Goal: Contribute content: Contribute content

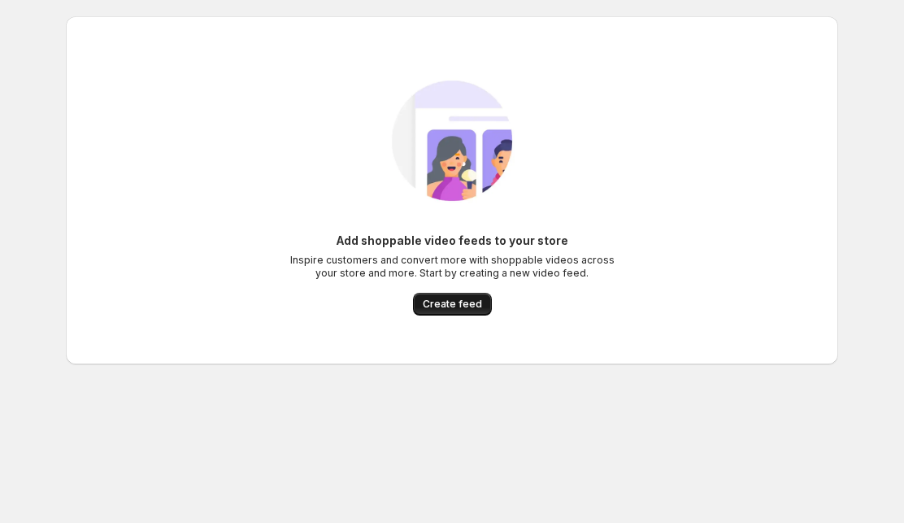
click at [477, 297] on button "Create feed" at bounding box center [452, 304] width 79 height 23
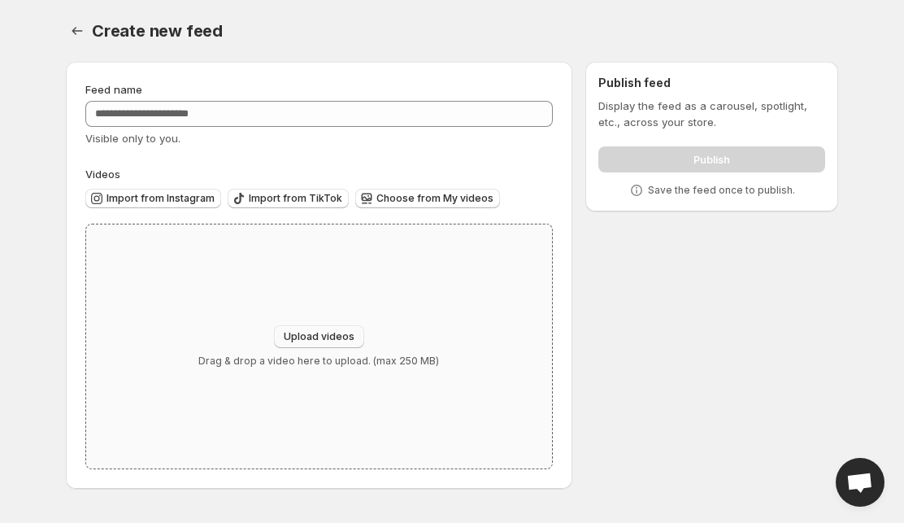
click at [335, 334] on span "Upload videos" at bounding box center [319, 336] width 71 height 13
type input "**********"
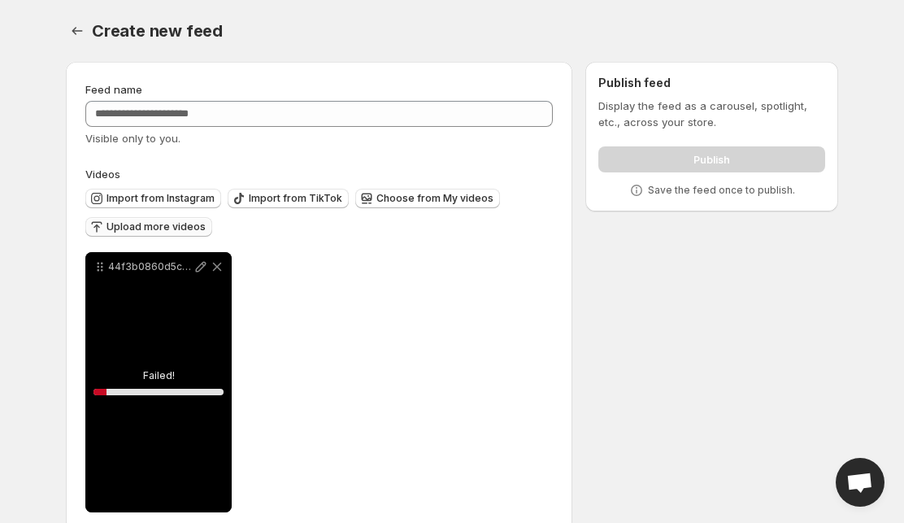
click at [180, 224] on span "Upload more videos" at bounding box center [155, 226] width 99 height 13
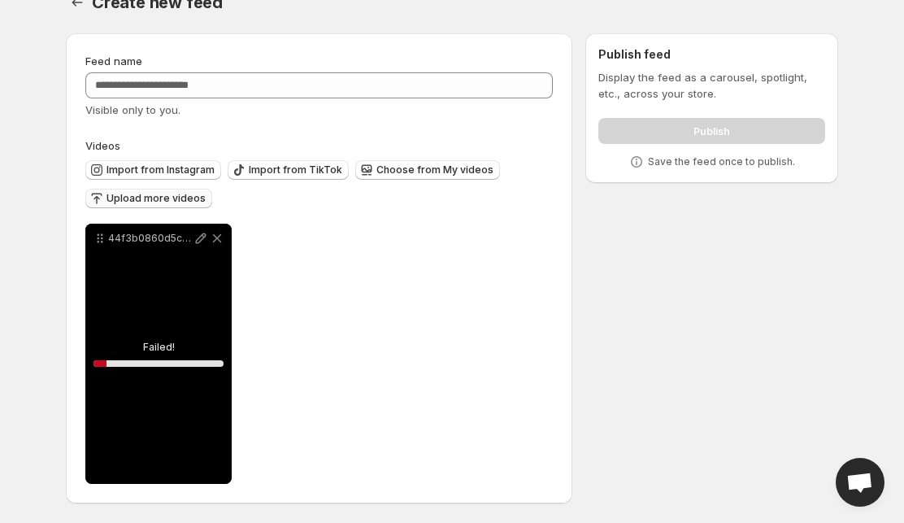
click at [163, 194] on span "Upload more videos" at bounding box center [155, 198] width 99 height 13
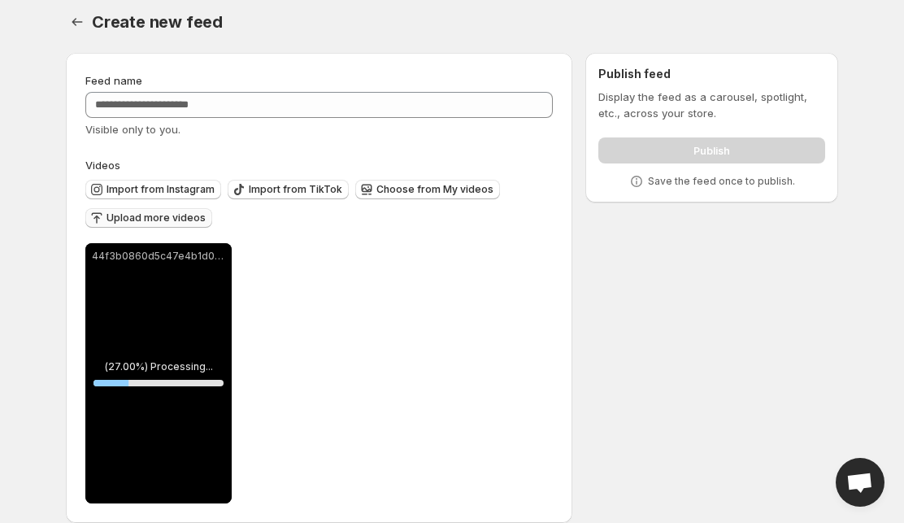
scroll to position [0, 0]
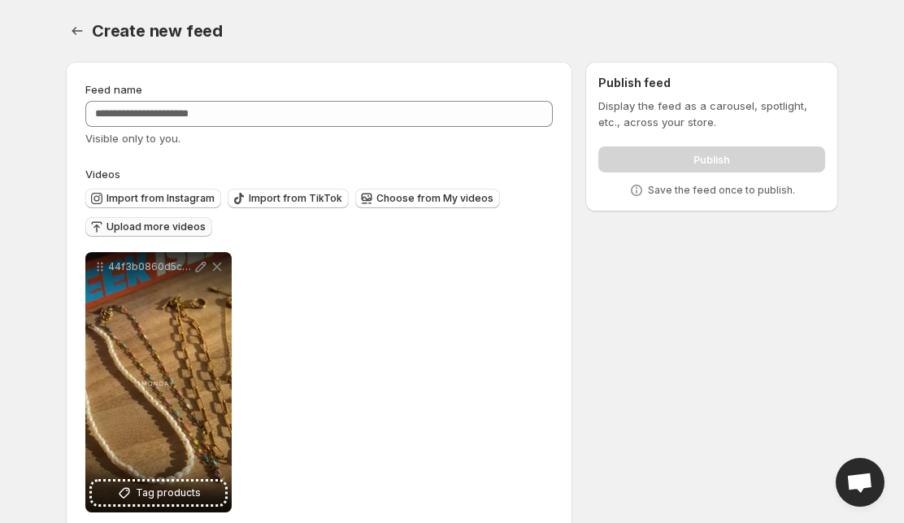
click at [163, 224] on span "Upload more videos" at bounding box center [155, 226] width 99 height 13
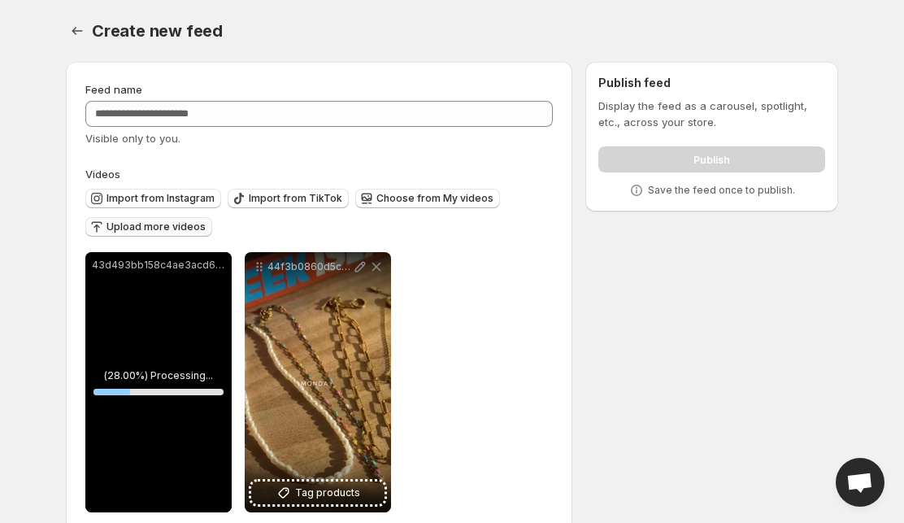
scroll to position [29, 0]
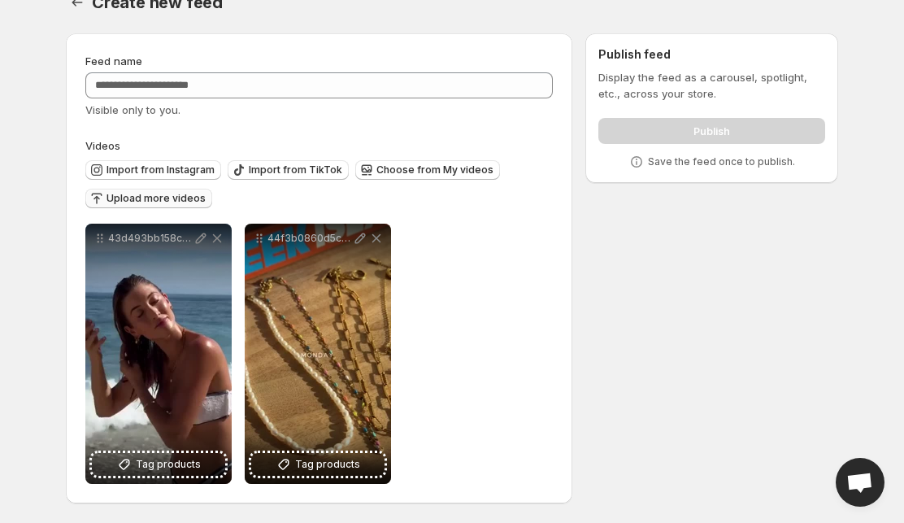
click at [151, 197] on span "Upload more videos" at bounding box center [155, 198] width 99 height 13
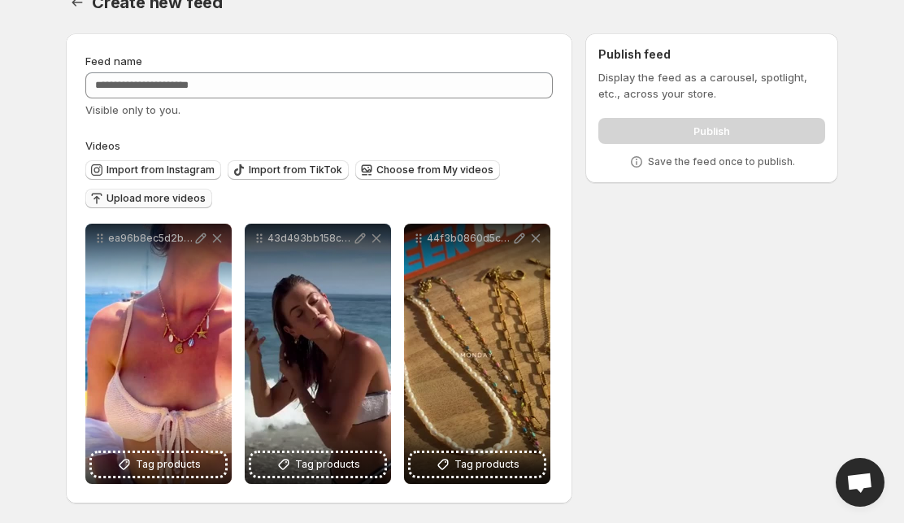
click at [179, 205] on button "Upload more videos" at bounding box center [148, 199] width 127 height 20
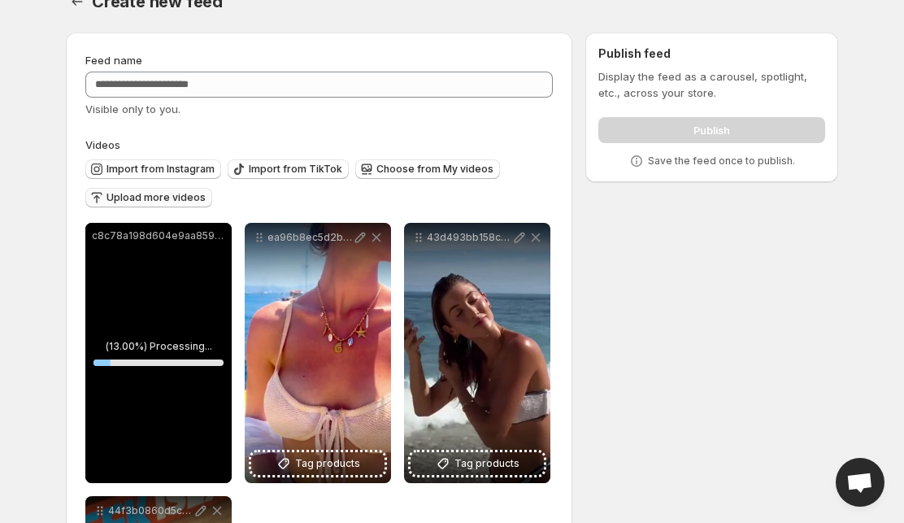
click at [185, 197] on span "Upload more videos" at bounding box center [155, 197] width 99 height 13
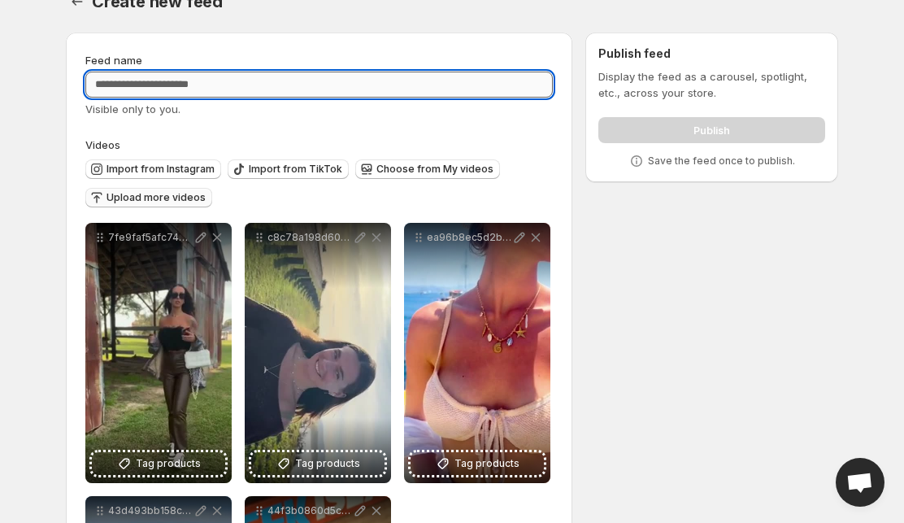
click at [408, 89] on input "Feed name" at bounding box center [318, 85] width 467 height 26
click at [216, 77] on input "Feed name" at bounding box center [318, 85] width 467 height 26
paste input "**********"
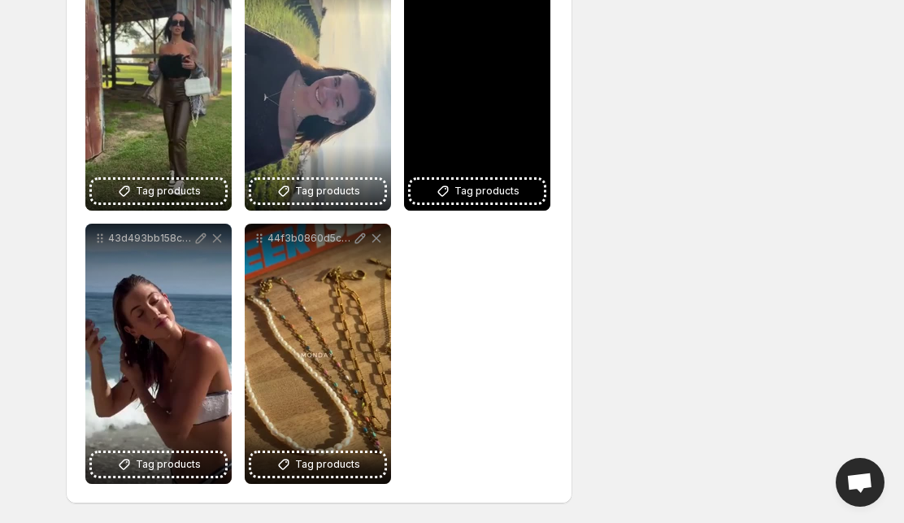
scroll to position [0, 0]
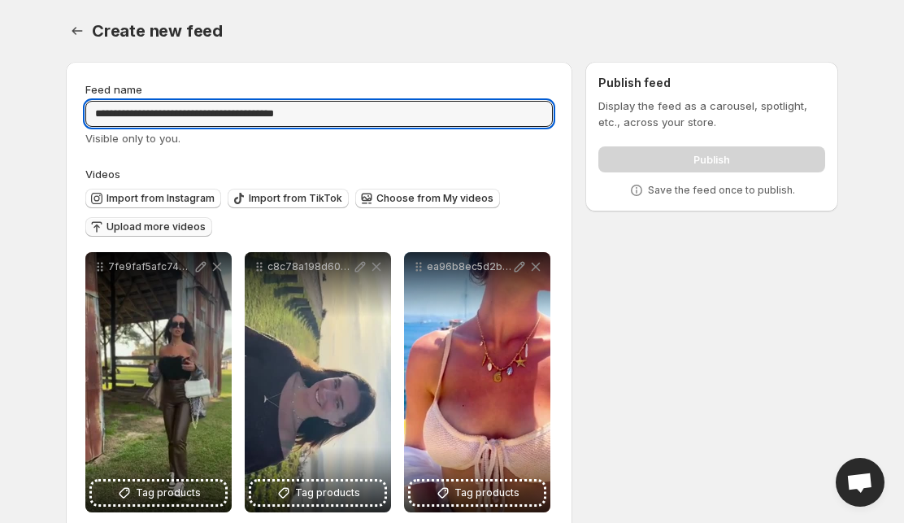
type input "**********"
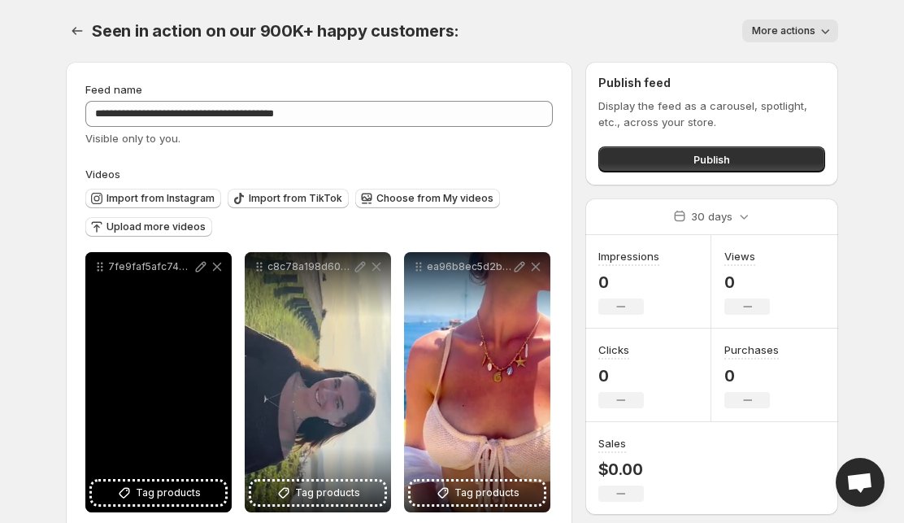
scroll to position [88, 0]
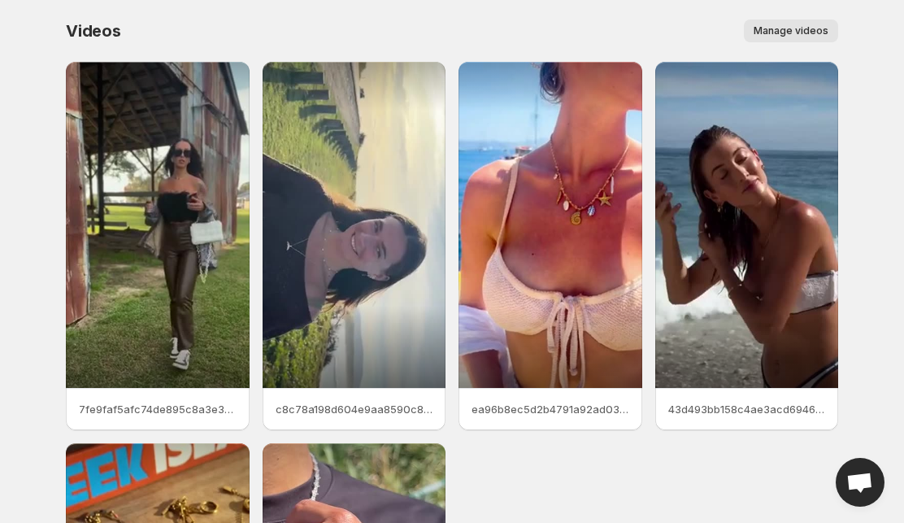
click at [810, 28] on span "Manage videos" at bounding box center [790, 30] width 75 height 13
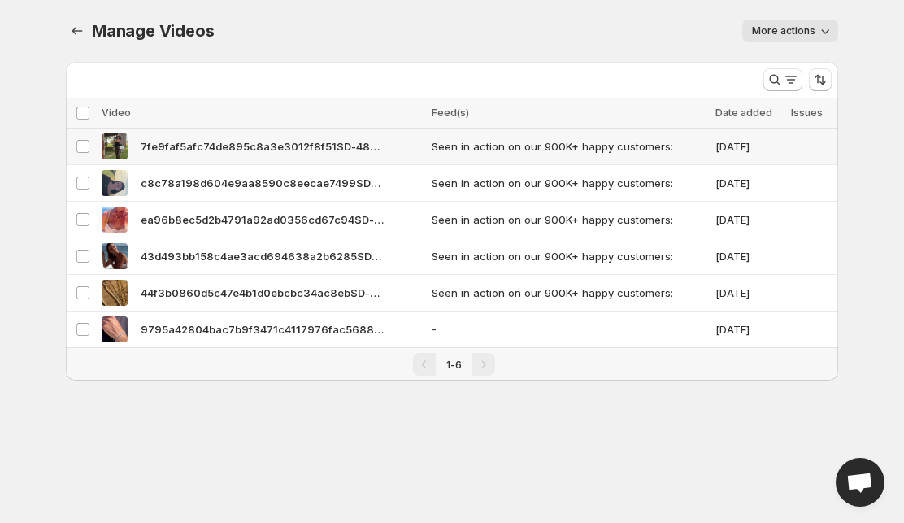
click at [329, 146] on span "7fe9faf5afc74de895c8a3e3012f8f51SD-480p-10Mbps-39128717" at bounding box center [263, 146] width 244 height 16
click at [801, 29] on span "More actions" at bounding box center [783, 30] width 63 height 13
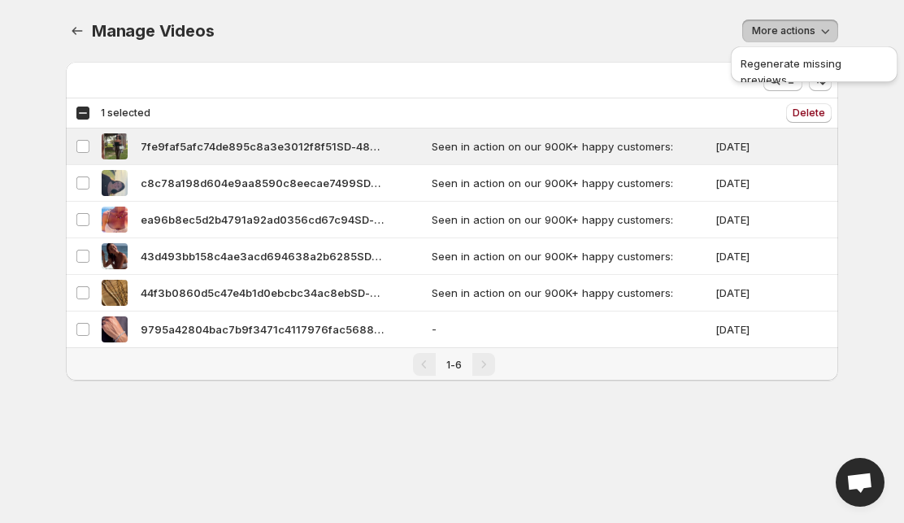
click at [92, 36] on span "Manage Videos" at bounding box center [153, 31] width 122 height 20
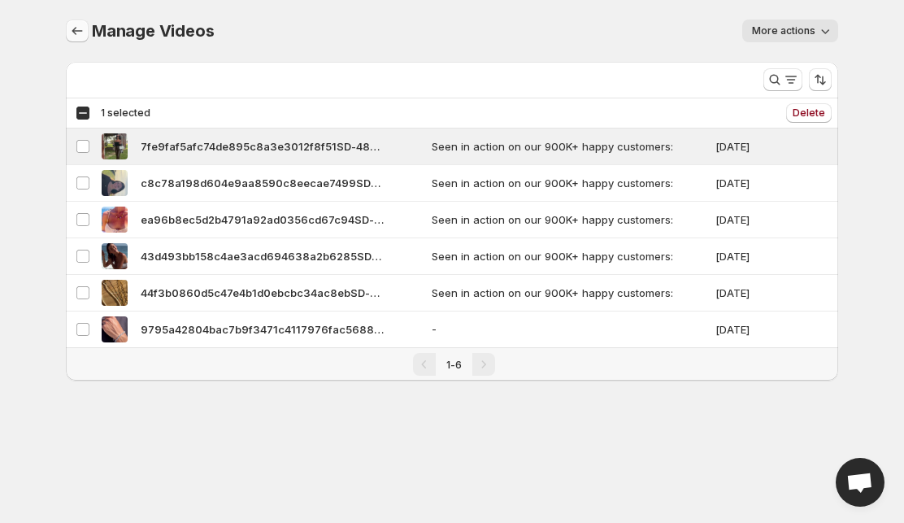
click at [72, 32] on icon "Manage Videos" at bounding box center [77, 31] width 16 height 16
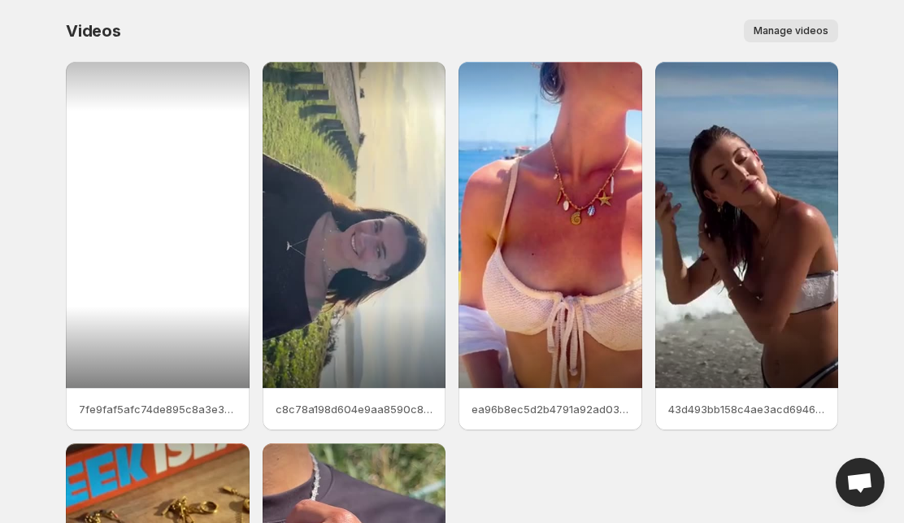
click at [210, 238] on div at bounding box center [158, 225] width 184 height 326
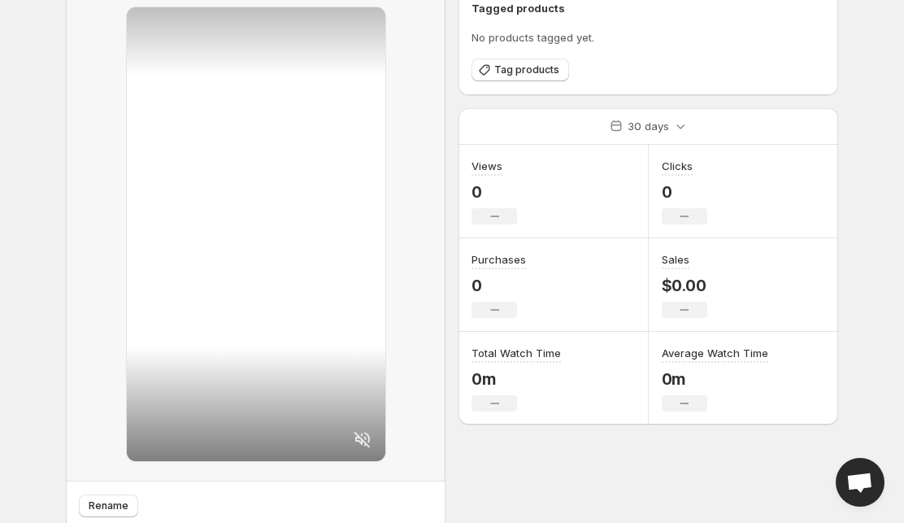
scroll to position [134, 0]
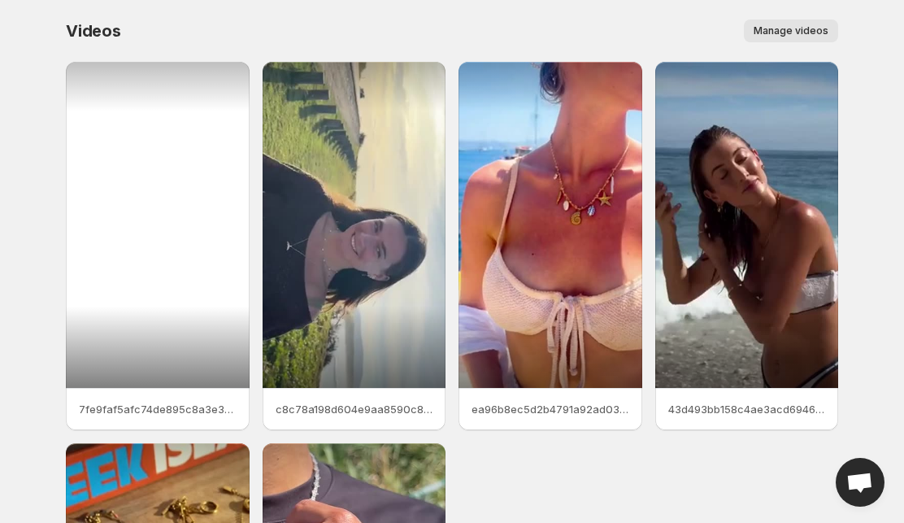
drag, startPoint x: 171, startPoint y: 202, endPoint x: 23, endPoint y: 248, distance: 154.8
click at [128, 222] on div at bounding box center [158, 225] width 184 height 326
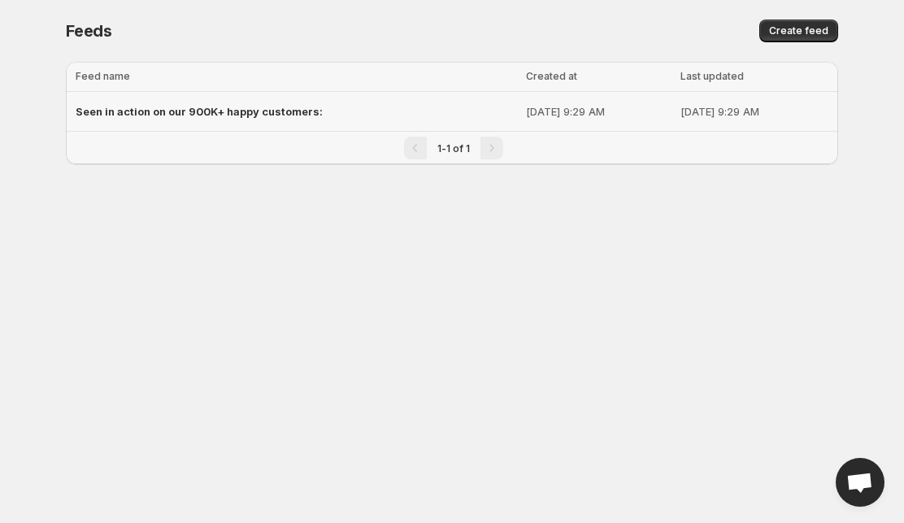
click at [350, 122] on div "Seen in action on our 900K+ happy customers:" at bounding box center [296, 111] width 441 height 29
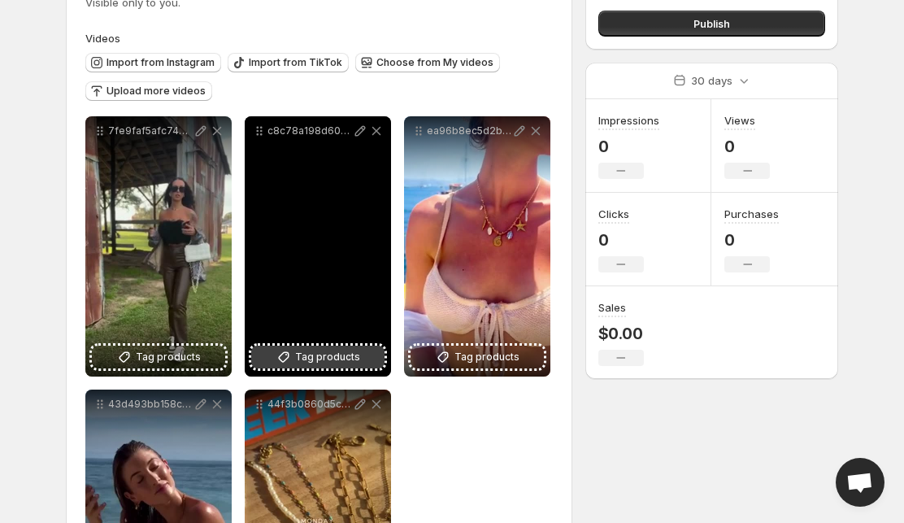
scroll to position [219, 0]
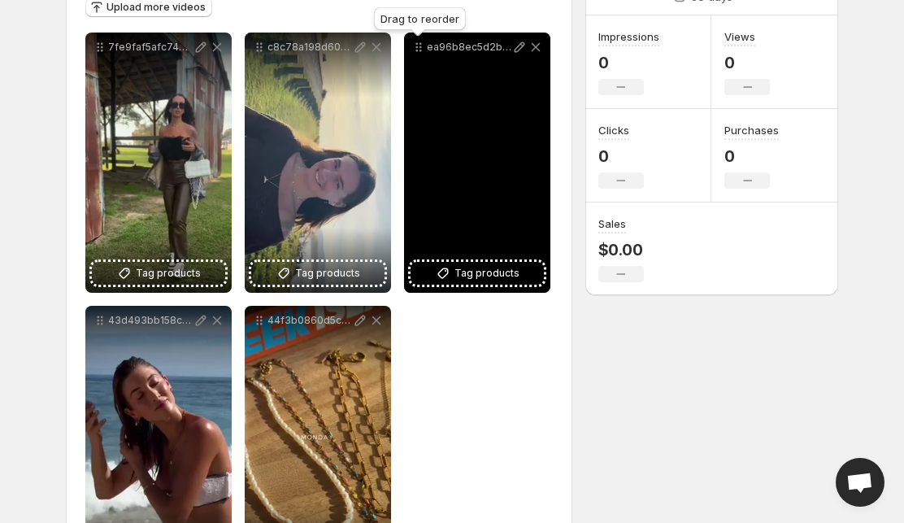
drag, startPoint x: 540, startPoint y: 49, endPoint x: 427, endPoint y: 37, distance: 113.6
click at [427, 37] on body "**********" at bounding box center [452, 42] width 904 height 523
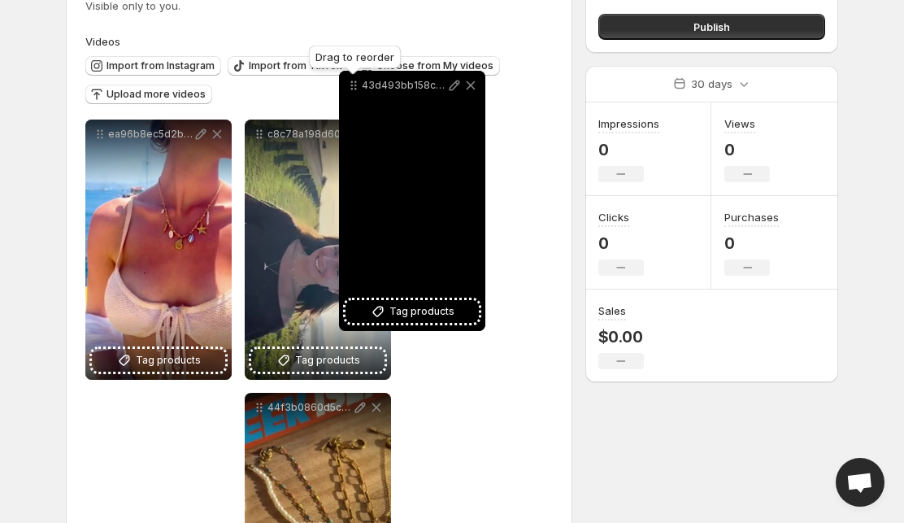
scroll to position [124, 0]
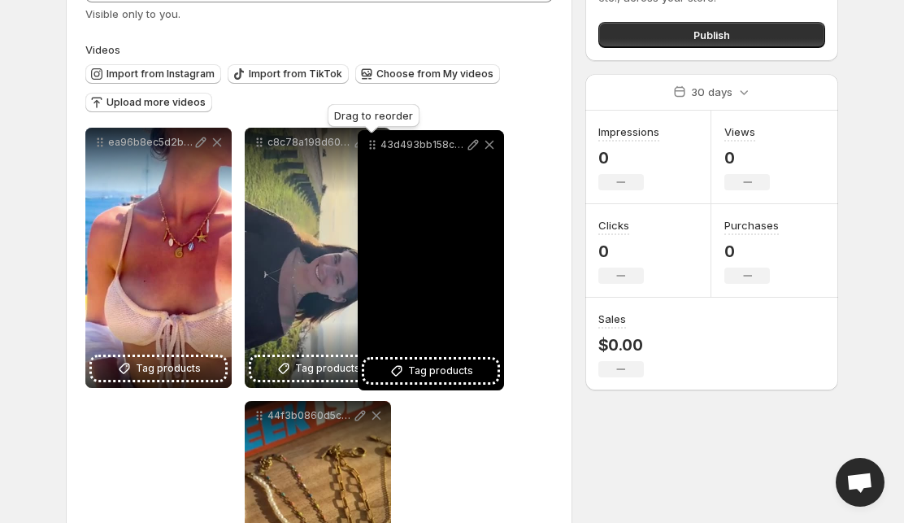
drag, startPoint x: 97, startPoint y: 328, endPoint x: 369, endPoint y: 141, distance: 330.3
click at [369, 142] on icon at bounding box center [372, 145] width 16 height 16
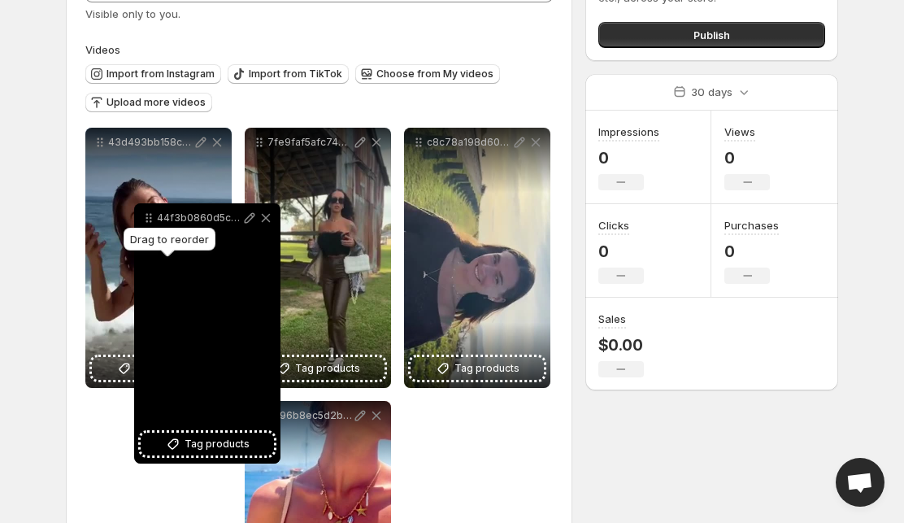
drag, startPoint x: 257, startPoint y: 419, endPoint x: 146, endPoint y: 222, distance: 226.3
click at [146, 222] on icon at bounding box center [147, 221] width 2 height 2
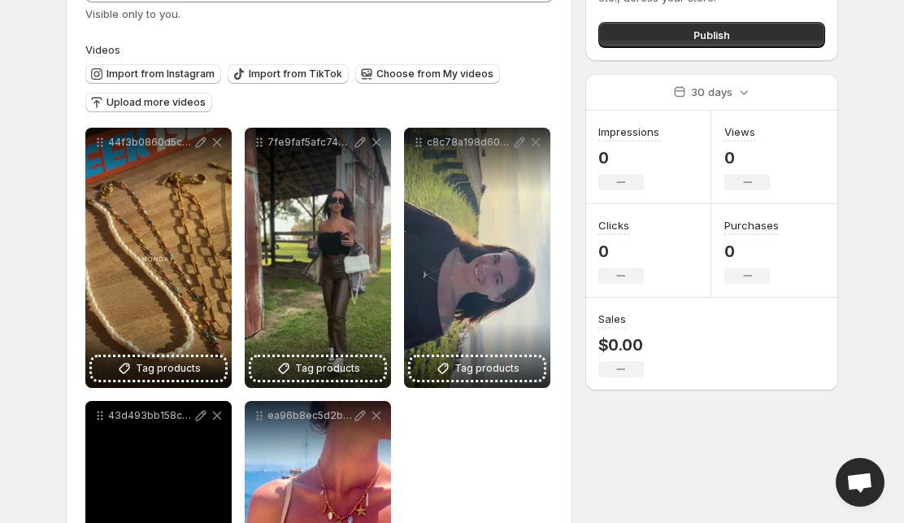
scroll to position [145, 0]
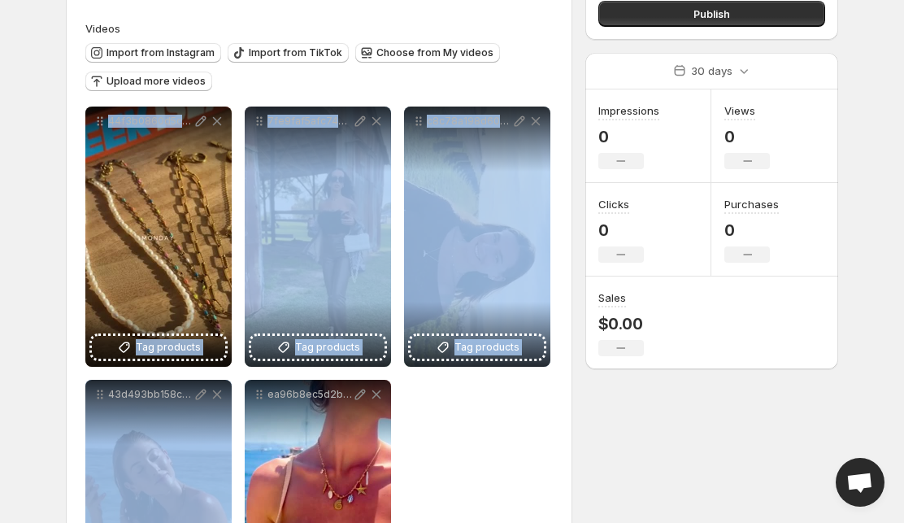
drag, startPoint x: 102, startPoint y: 392, endPoint x: 232, endPoint y: 277, distance: 173.3
click at [235, 276] on div "**********" at bounding box center [318, 372] width 467 height 533
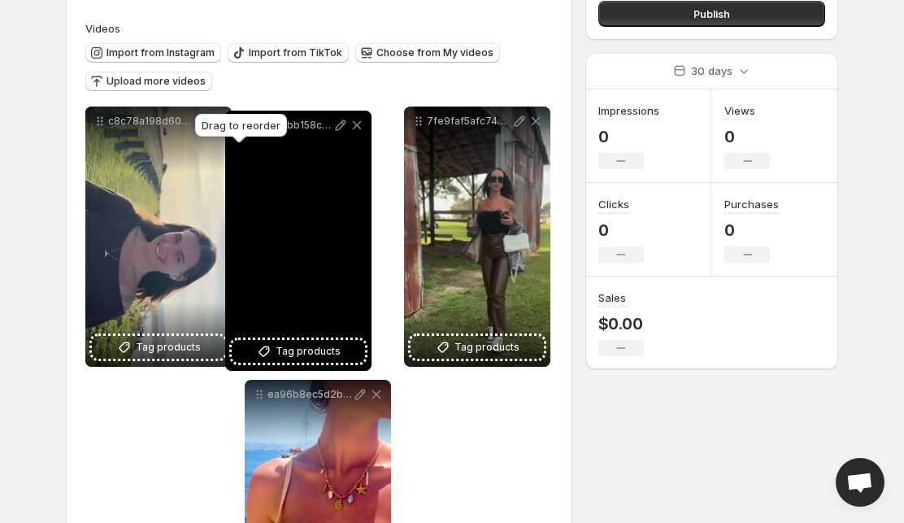
drag, startPoint x: 103, startPoint y: 399, endPoint x: 243, endPoint y: 146, distance: 288.9
click at [243, 129] on body "**********" at bounding box center [452, 116] width 904 height 523
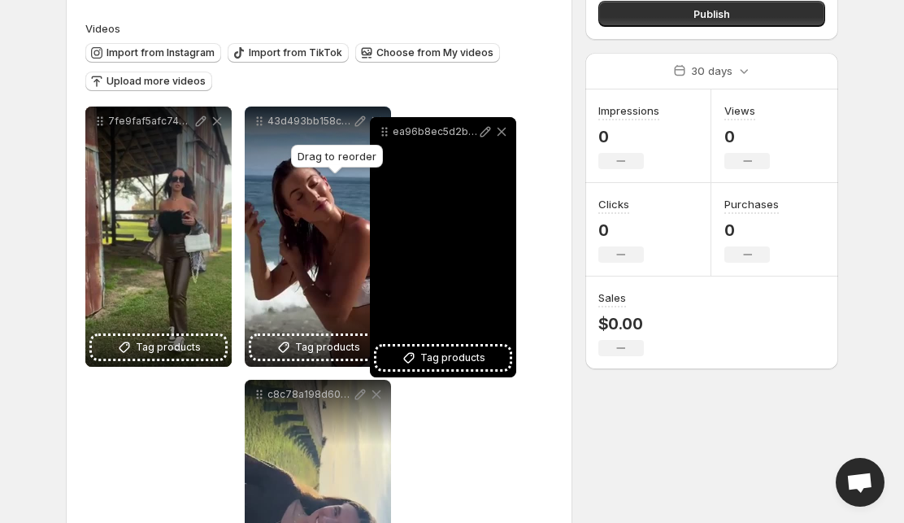
drag, startPoint x: 258, startPoint y: 399, endPoint x: 383, endPoint y: 137, distance: 290.8
click at [383, 137] on icon at bounding box center [384, 132] width 16 height 16
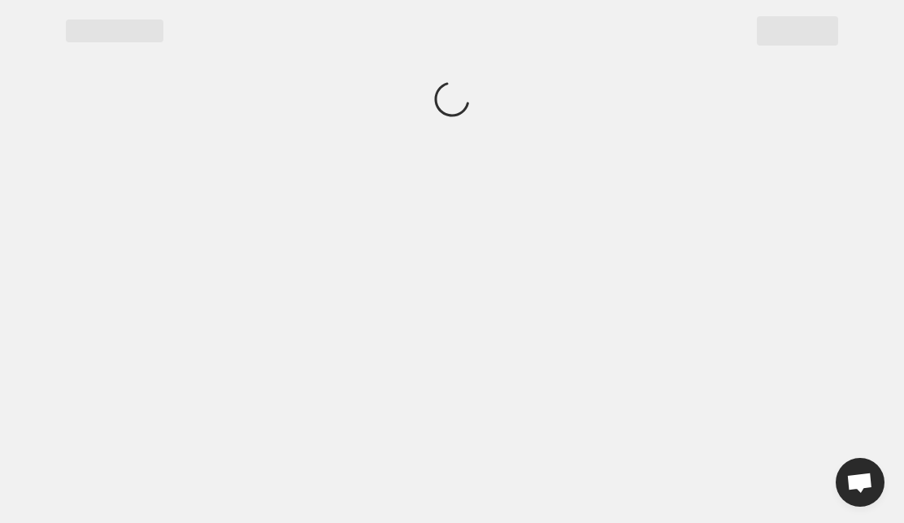
scroll to position [0, 0]
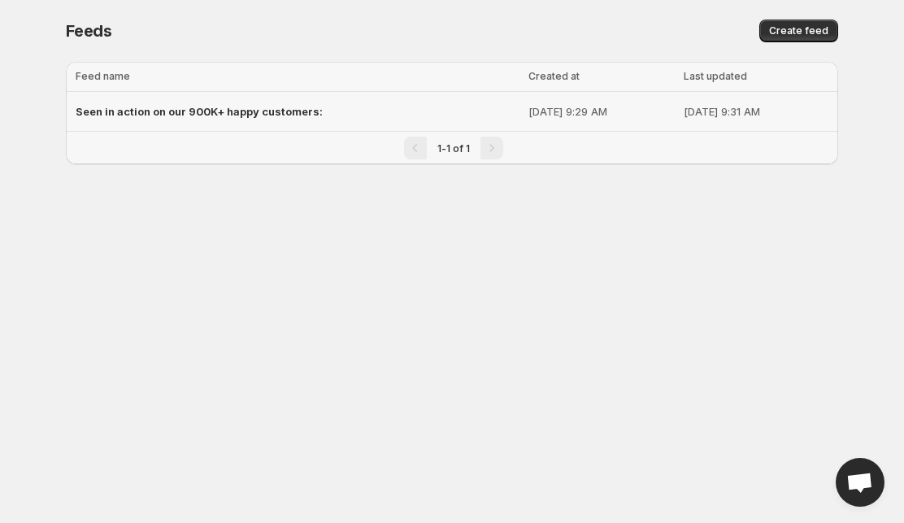
click at [254, 107] on span "Seen in action on our 900K+ happy customers:" at bounding box center [199, 111] width 247 height 13
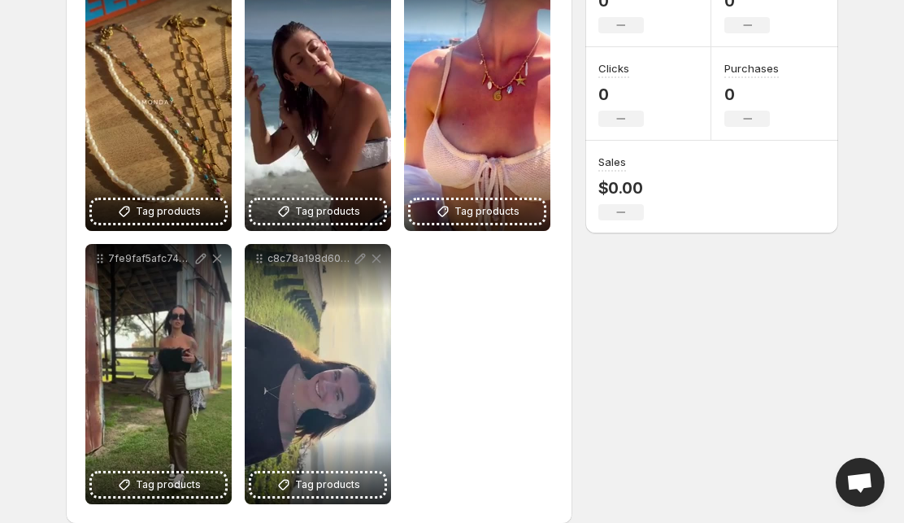
scroll to position [302, 0]
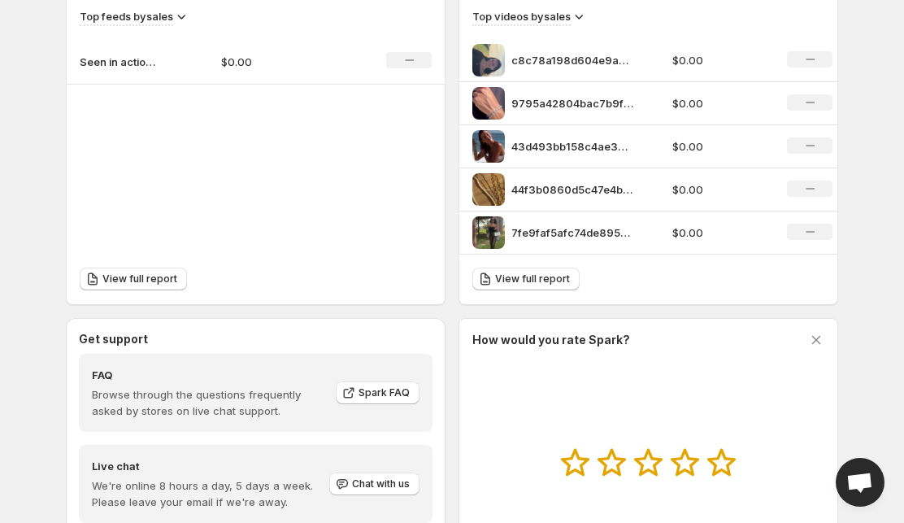
scroll to position [723, 0]
